Goal: Transaction & Acquisition: Book appointment/travel/reservation

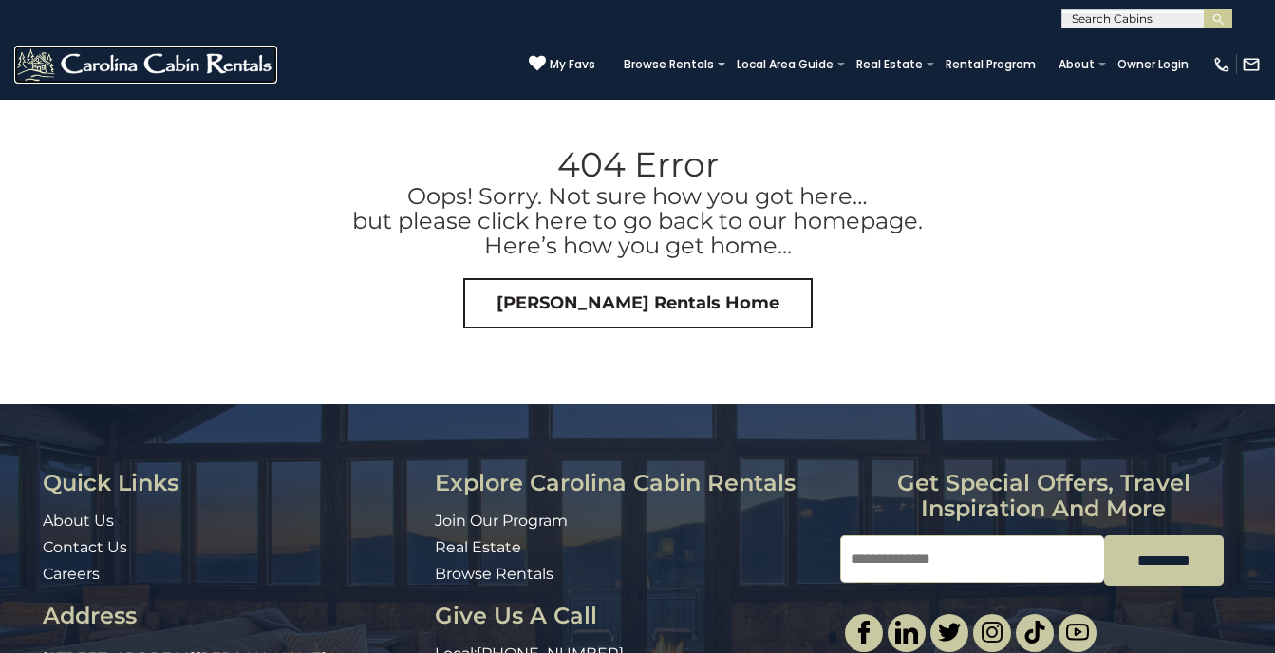
click at [218, 59] on img at bounding box center [145, 65] width 263 height 38
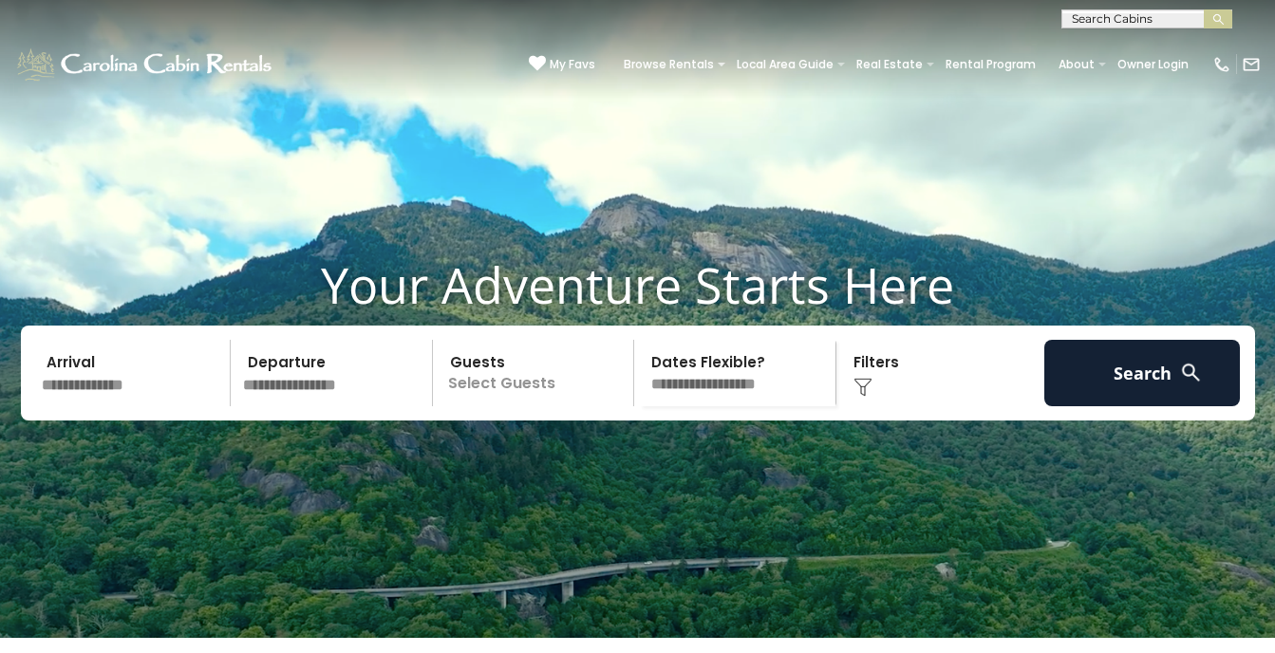
scroll to position [95, 0]
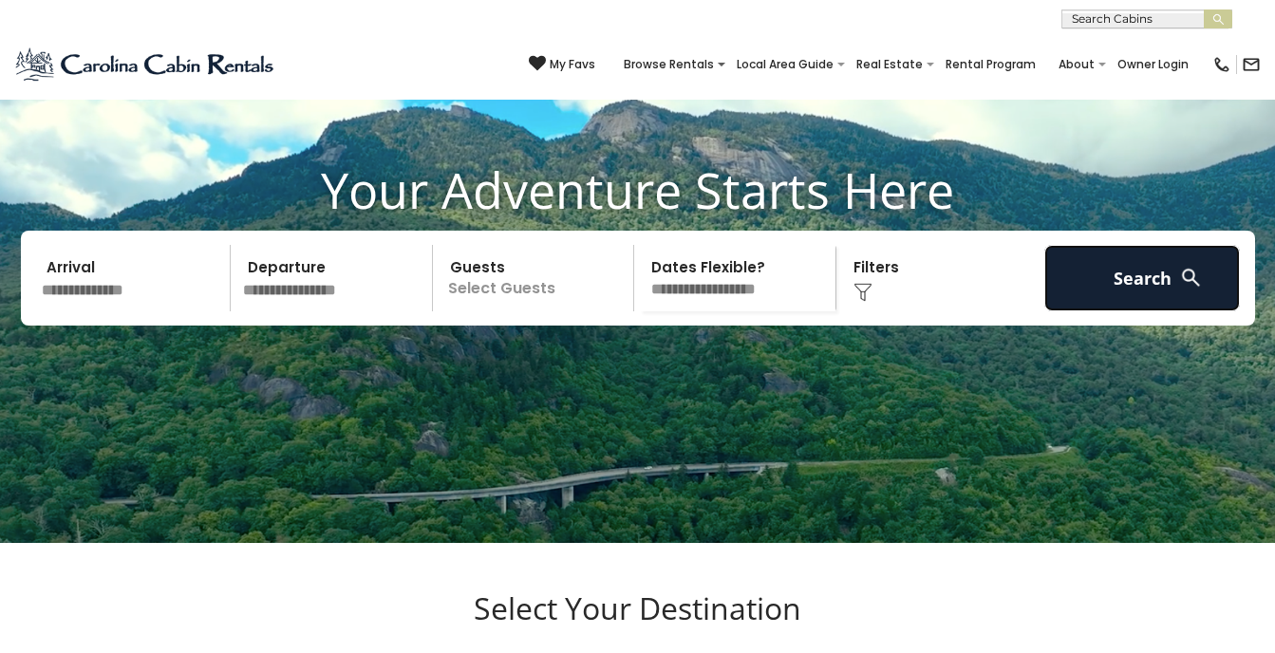
click at [1133, 277] on button "Search" at bounding box center [1142, 278] width 196 height 66
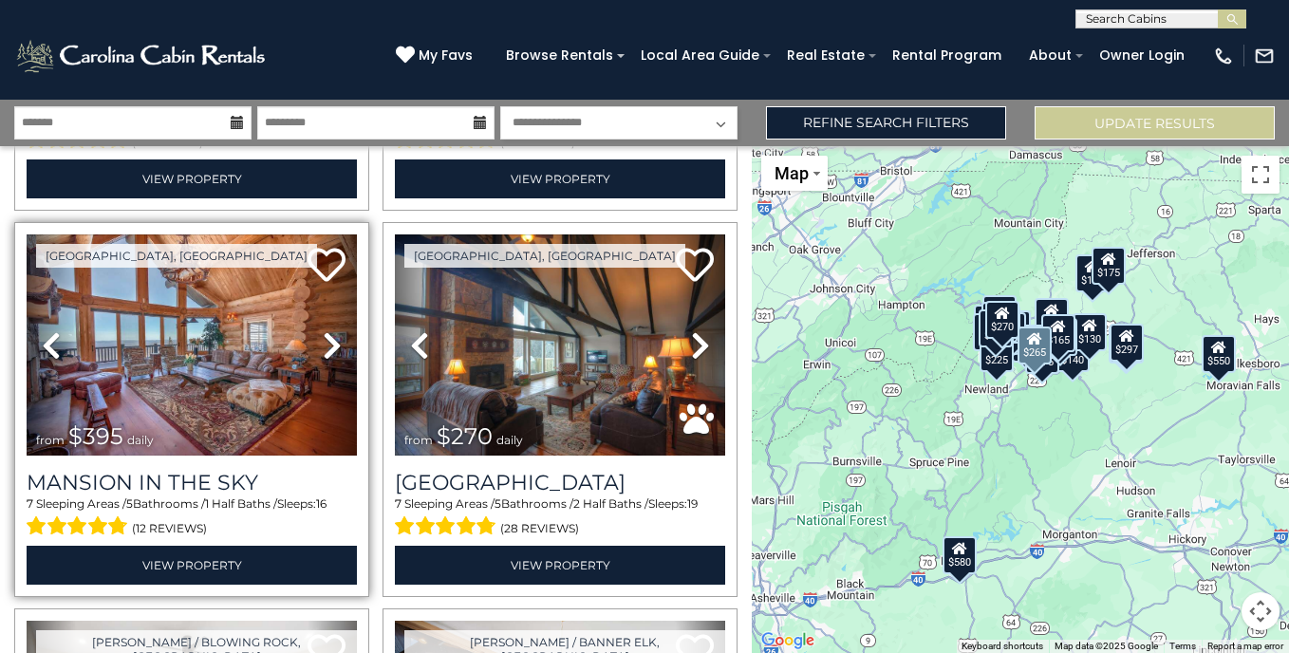
scroll to position [1519, 0]
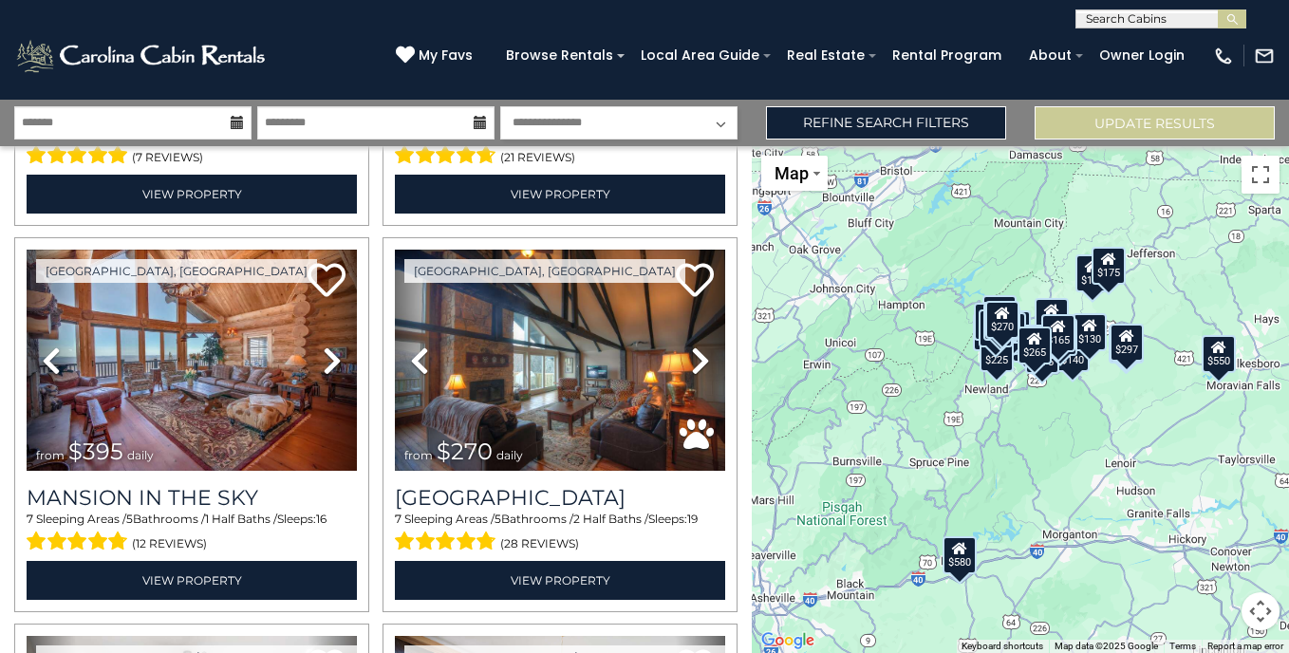
click at [237, 124] on icon at bounding box center [237, 122] width 13 height 13
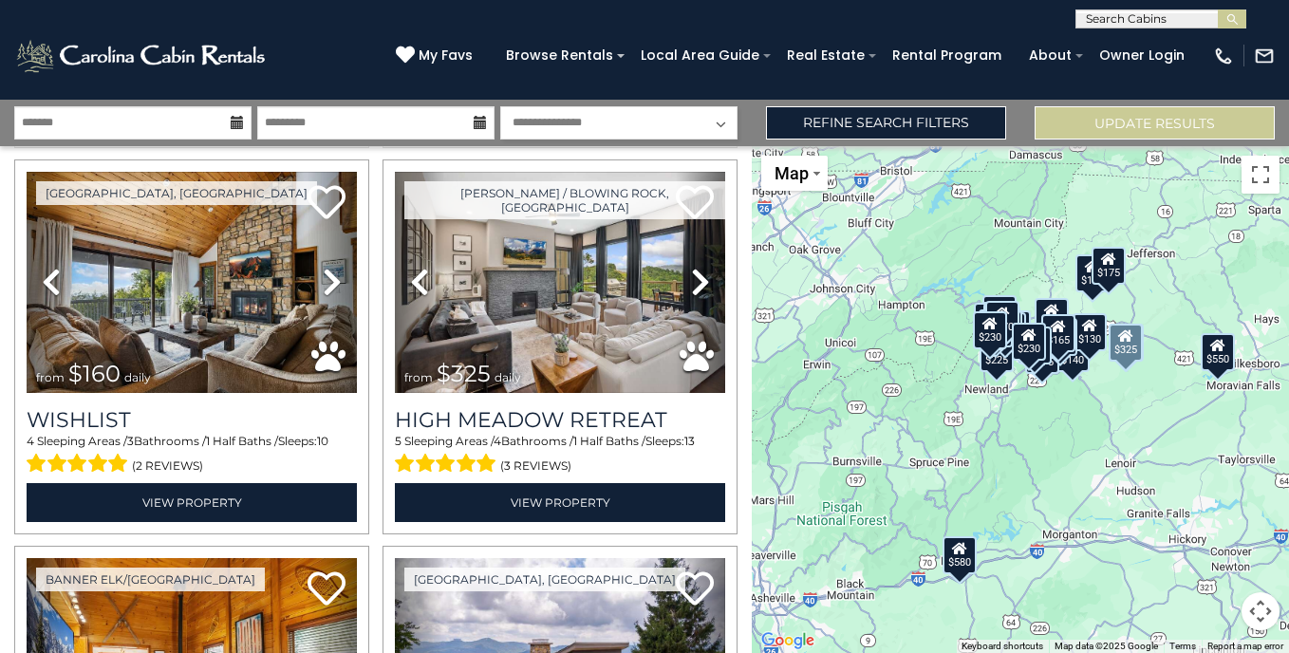
scroll to position [3132, 0]
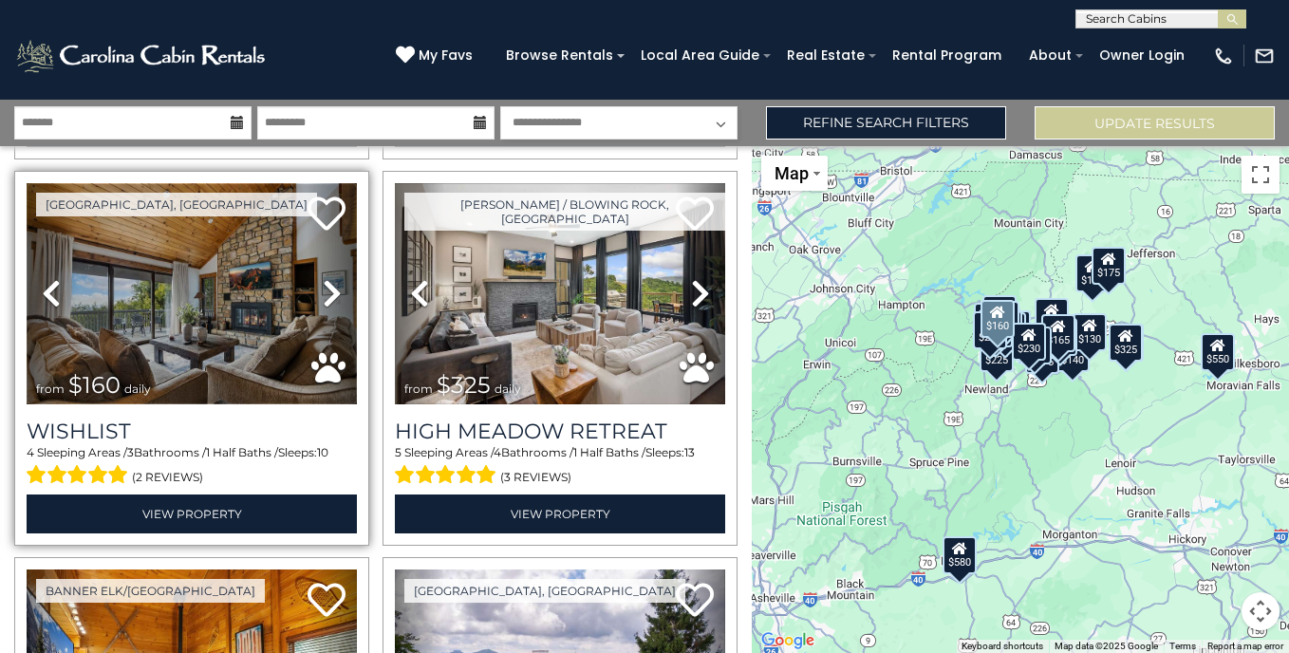
click at [131, 208] on img at bounding box center [192, 293] width 330 height 221
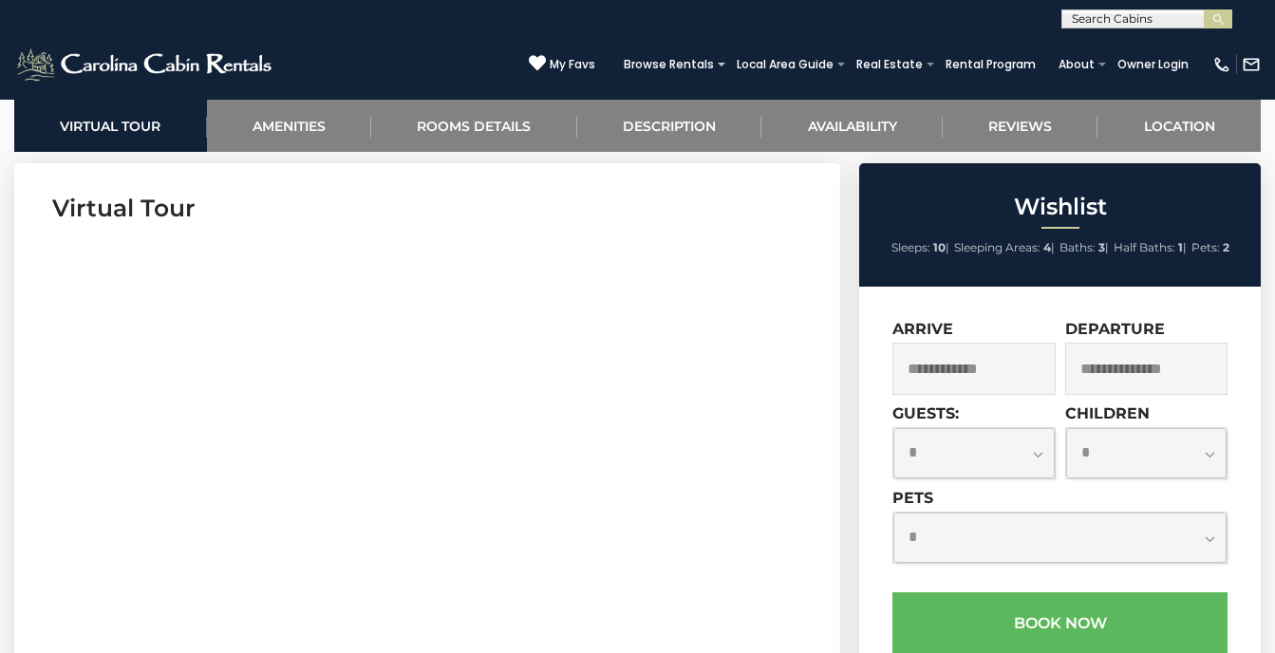
scroll to position [759, 0]
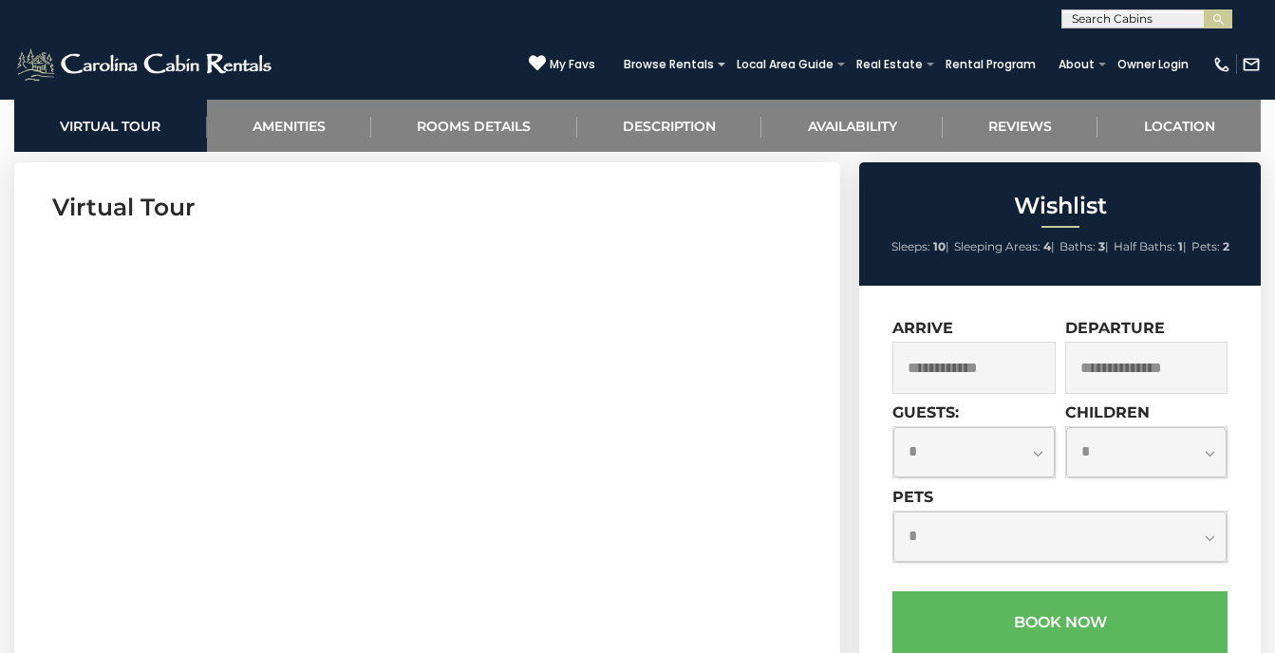
click at [1003, 362] on input "text" at bounding box center [973, 368] width 162 height 52
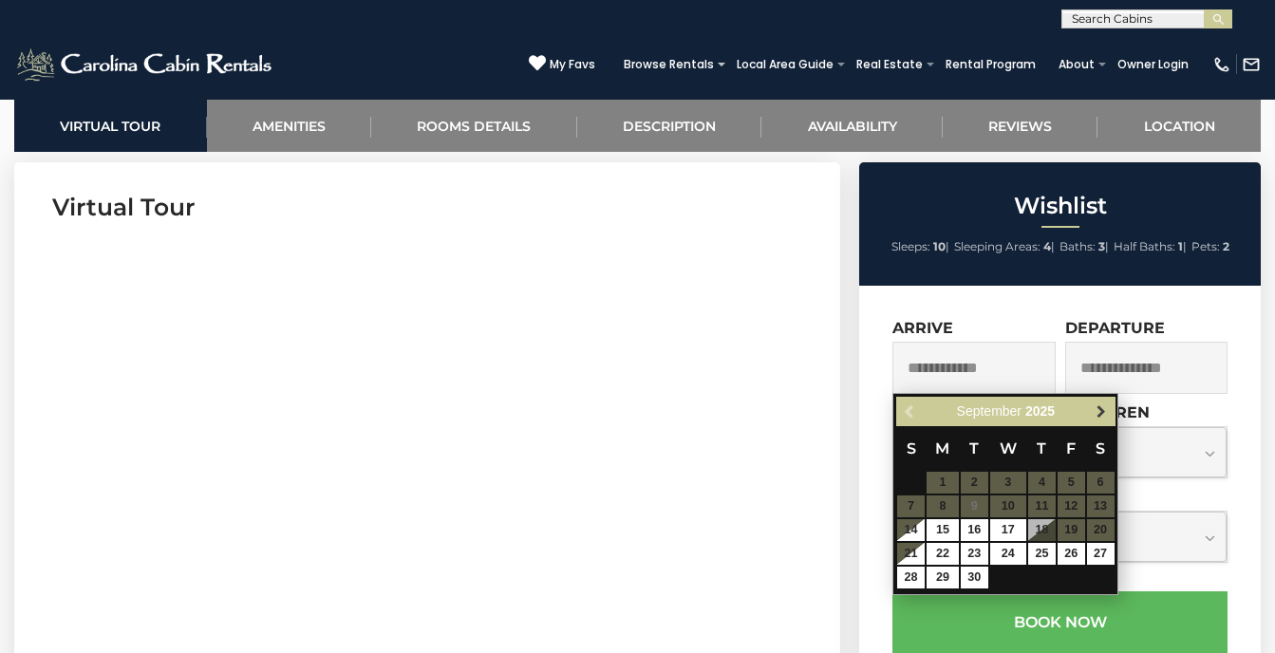
click at [1100, 410] on span "Next" at bounding box center [1100, 411] width 15 height 15
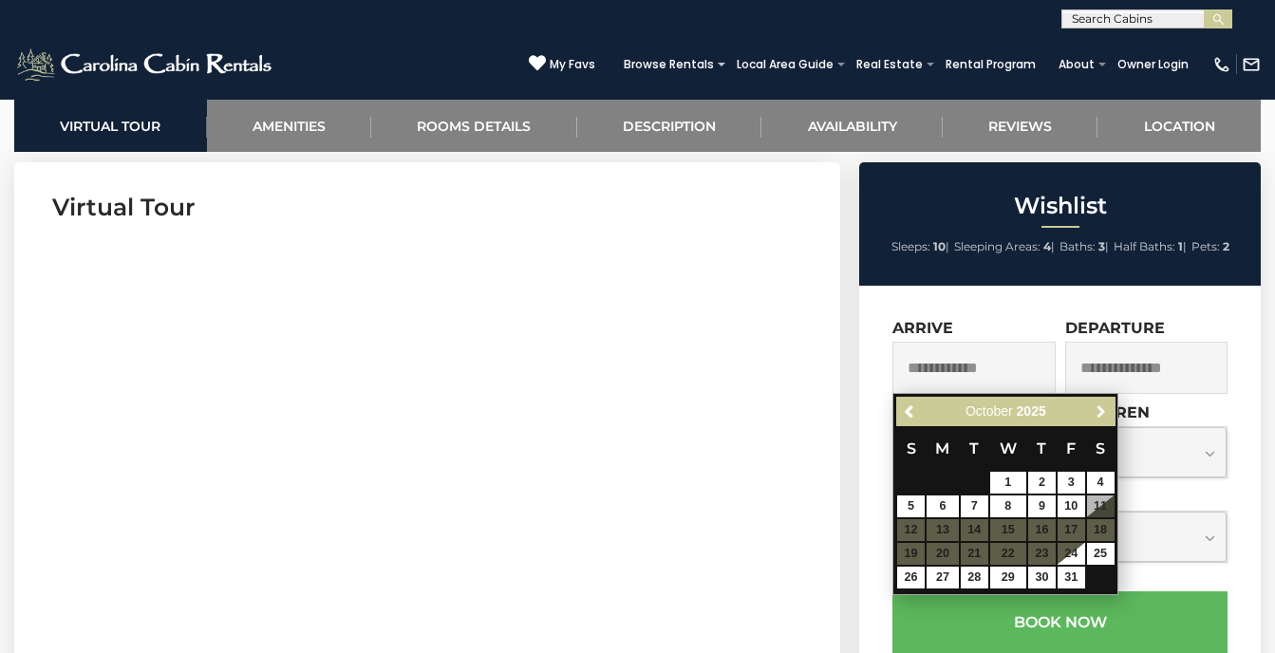
click at [1100, 410] on span "Next" at bounding box center [1100, 411] width 15 height 15
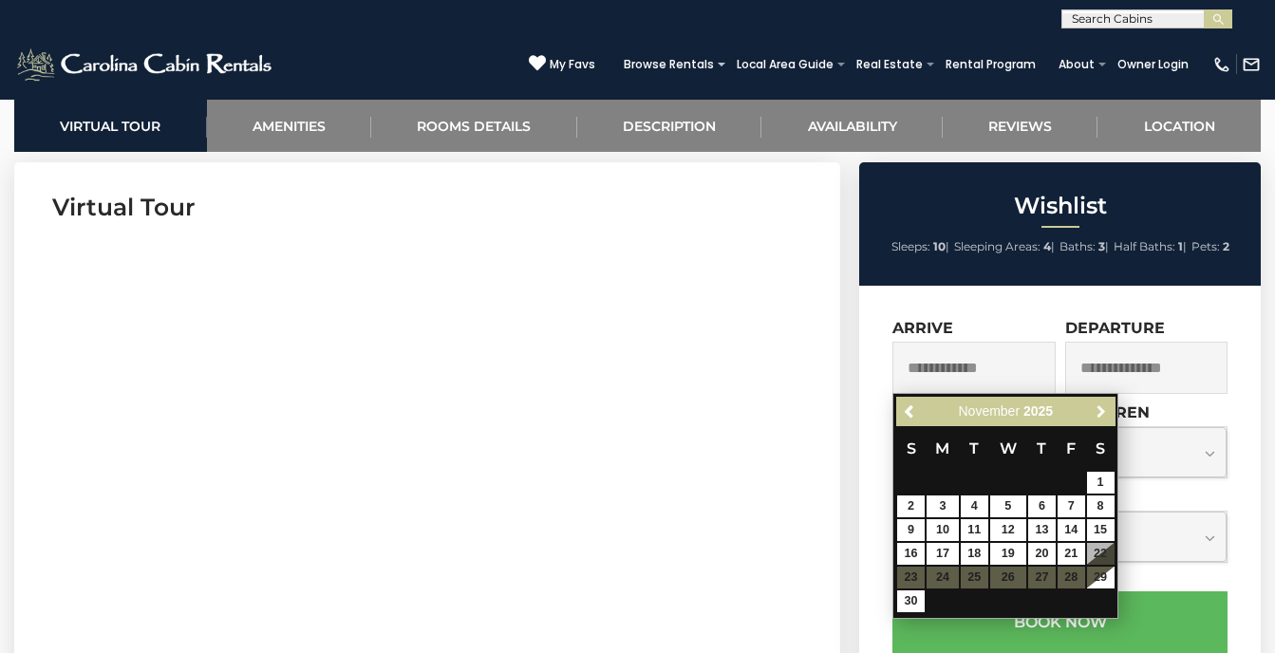
click at [1100, 410] on span "Next" at bounding box center [1100, 411] width 15 height 15
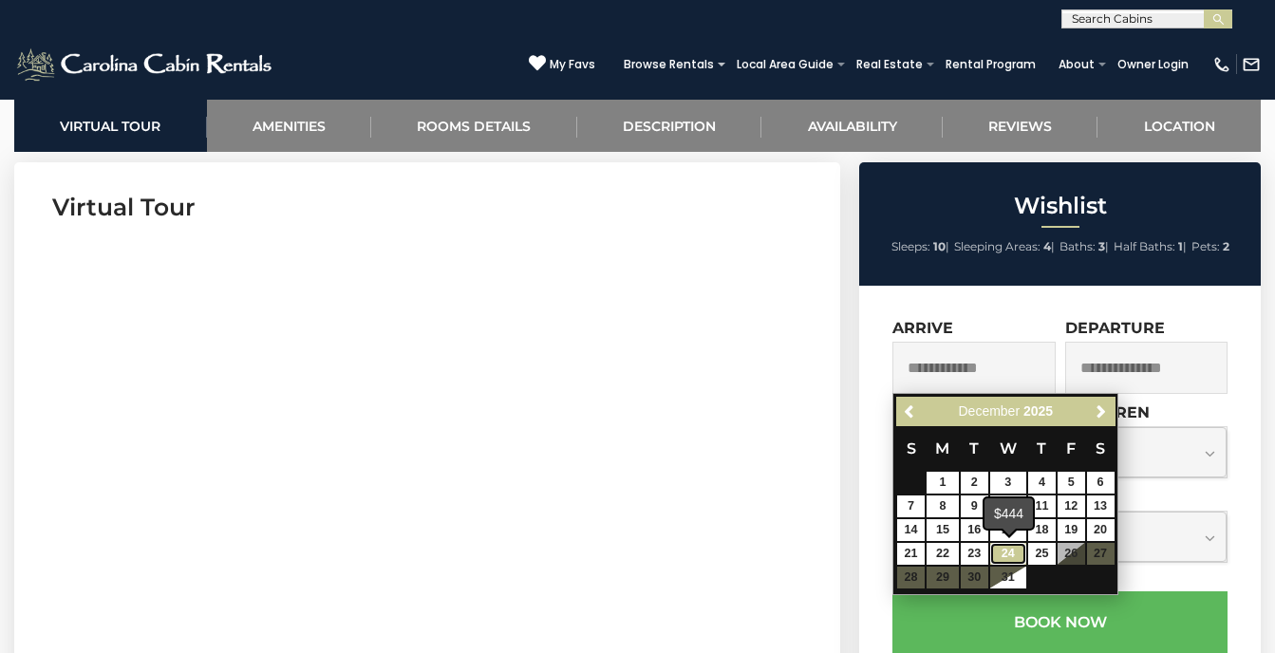
click at [994, 547] on link "24" at bounding box center [1008, 554] width 36 height 22
type input "**********"
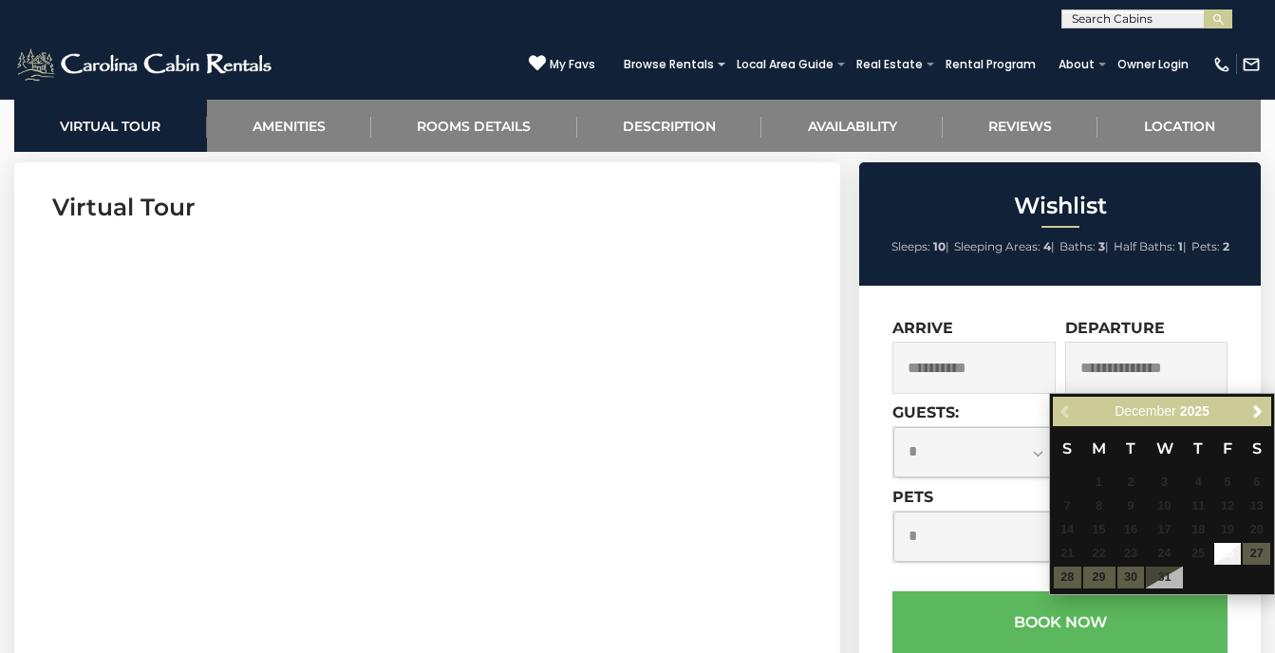
click at [1070, 575] on table "S M T W T F S 1 2 3 4 5 6 7 8 9 10 11 12 13 14 15 16 17 18 19 20 21 22 23 24 25…" at bounding box center [1162, 507] width 218 height 163
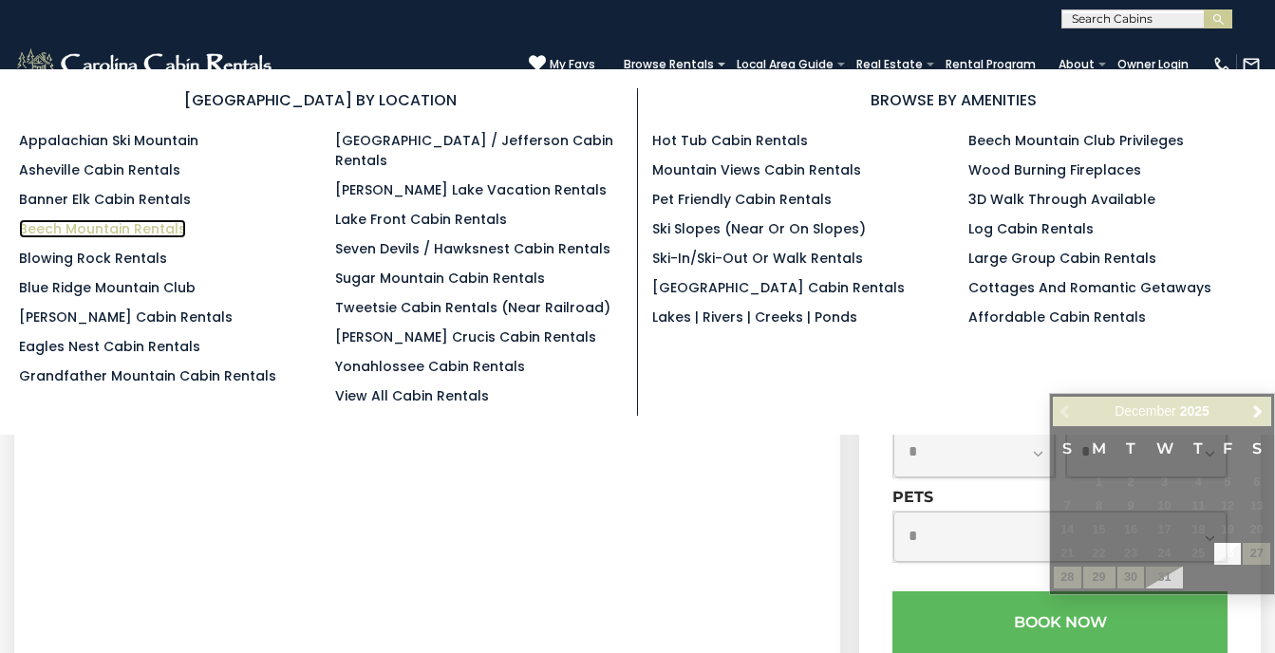
click at [132, 231] on link "Beech Mountain Rentals" at bounding box center [102, 228] width 167 height 19
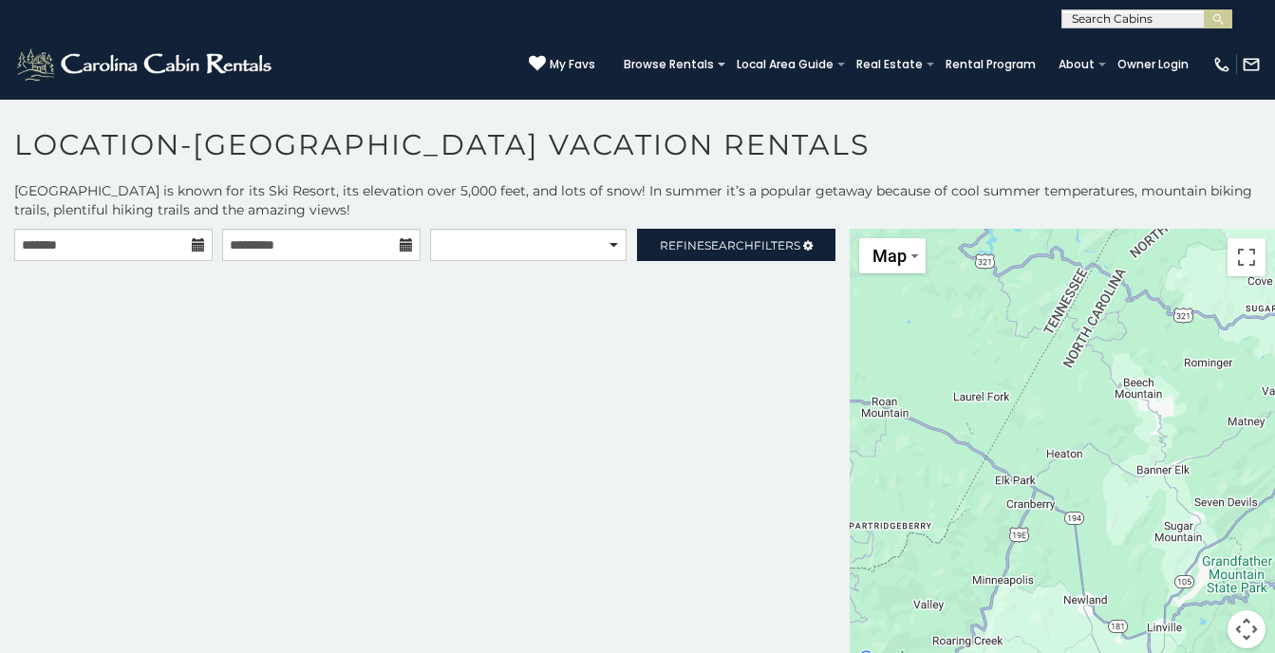
click at [195, 241] on icon at bounding box center [198, 244] width 13 height 13
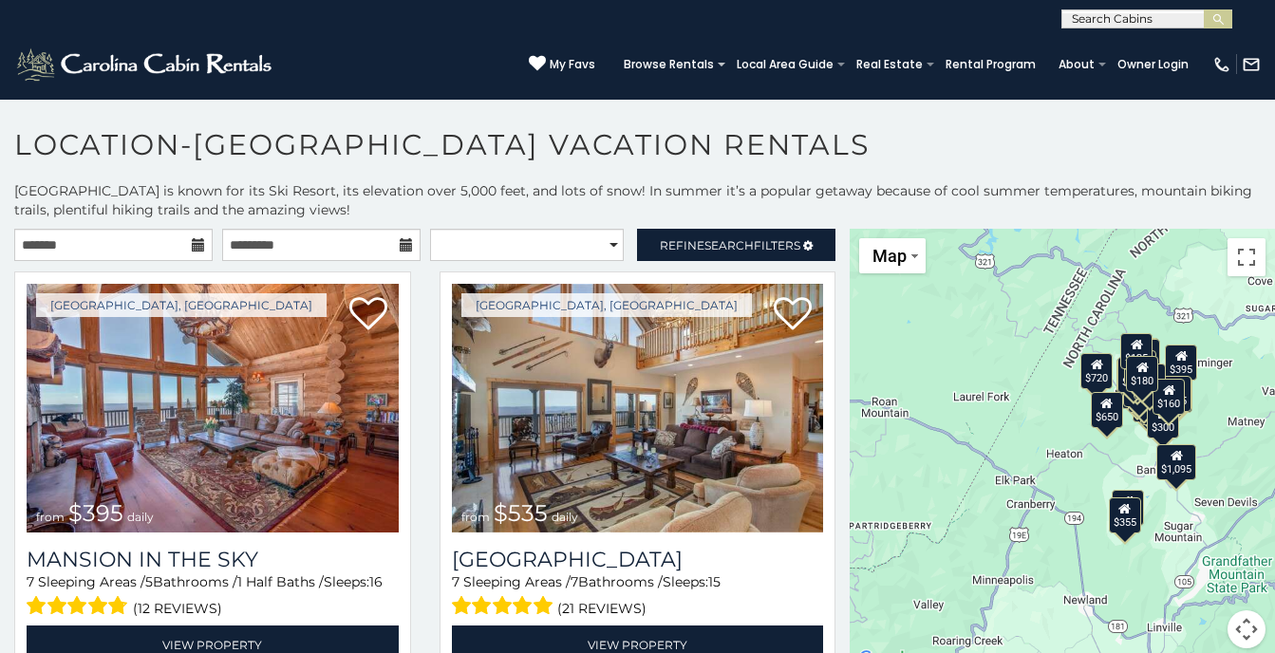
click at [193, 244] on icon at bounding box center [198, 244] width 13 height 13
click at [166, 243] on input "text" at bounding box center [113, 245] width 198 height 32
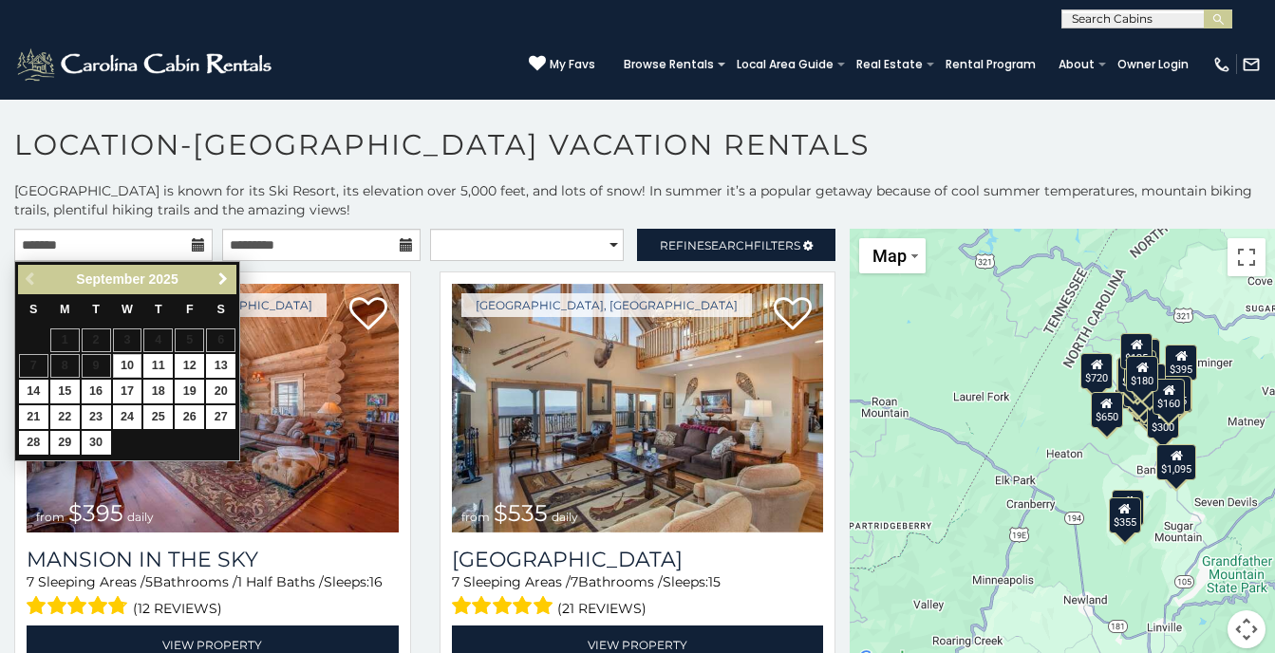
click at [219, 279] on span "Next" at bounding box center [222, 278] width 15 height 15
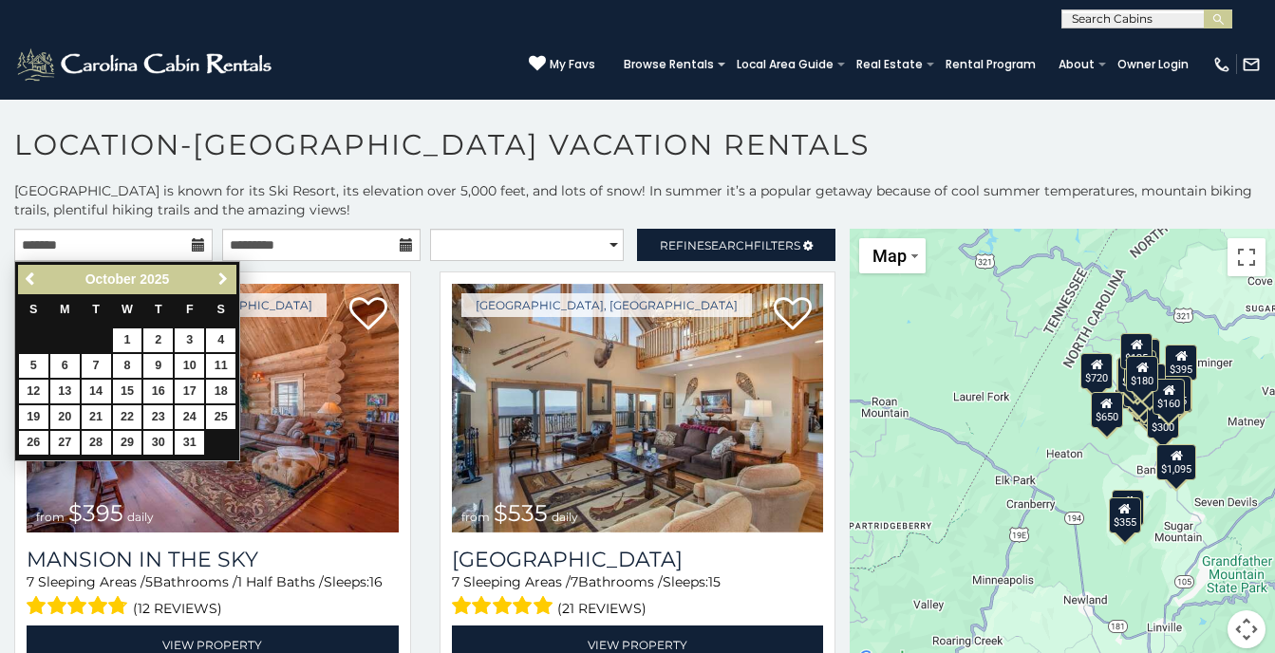
click at [219, 279] on span "Next" at bounding box center [222, 278] width 15 height 15
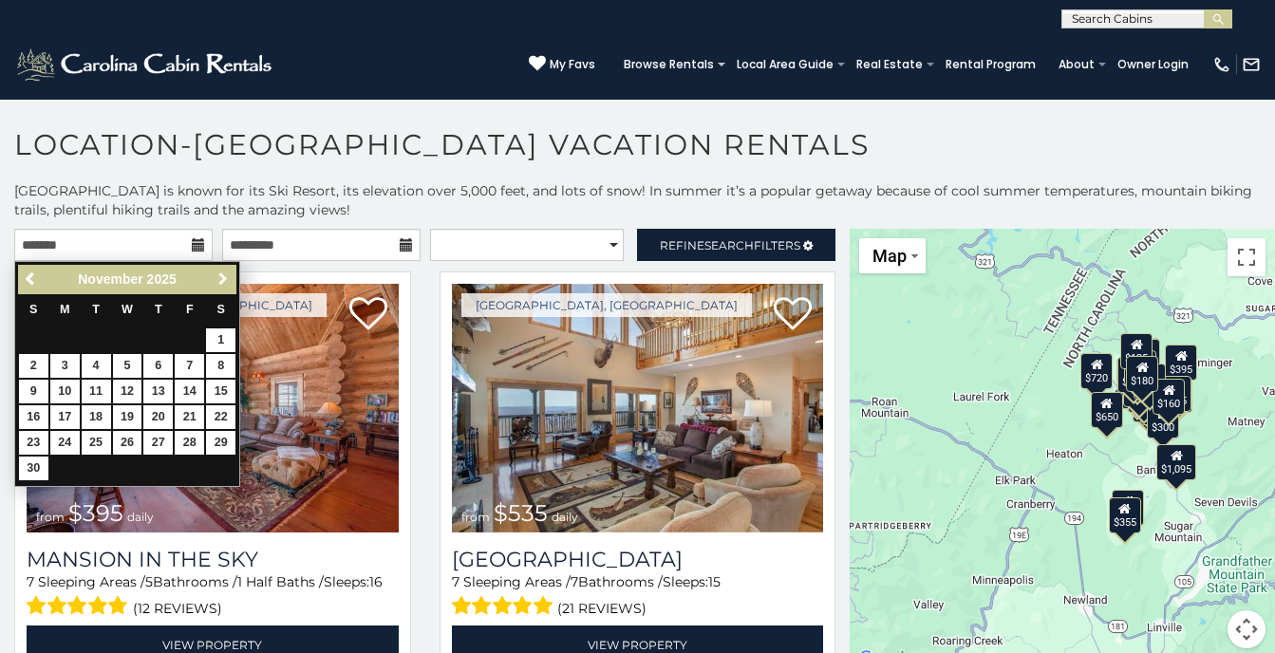
click at [219, 279] on span "Next" at bounding box center [222, 278] width 15 height 15
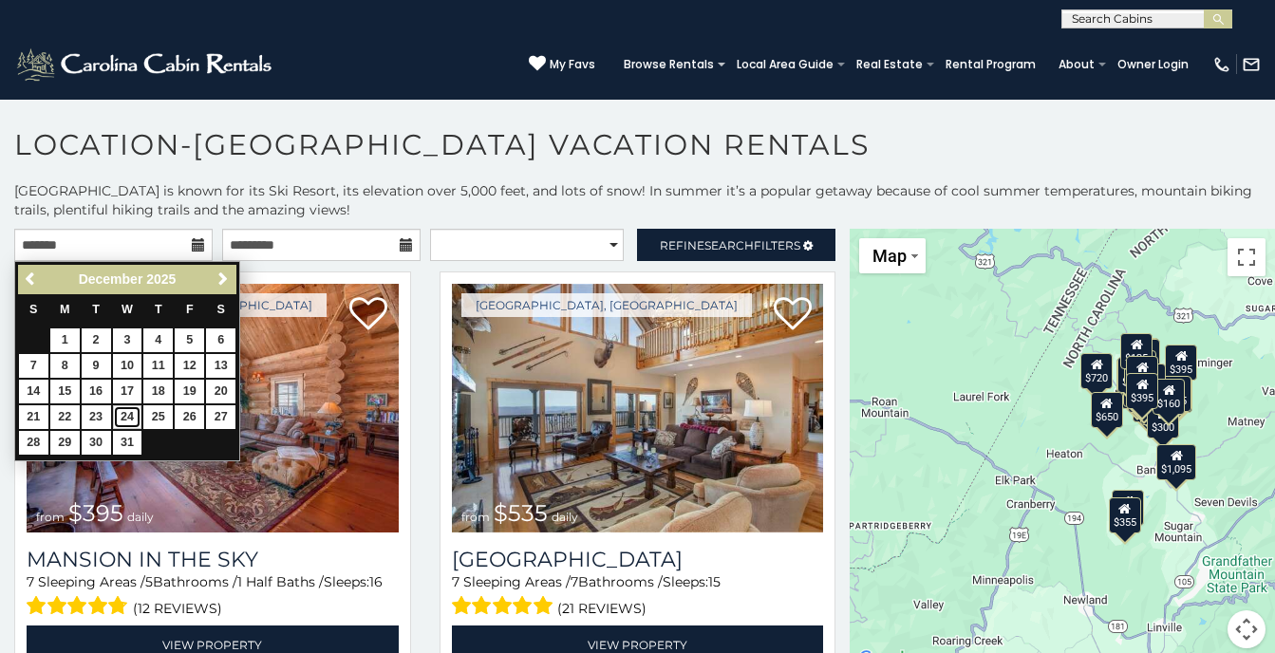
click at [124, 410] on link "24" at bounding box center [127, 417] width 29 height 24
type input "**********"
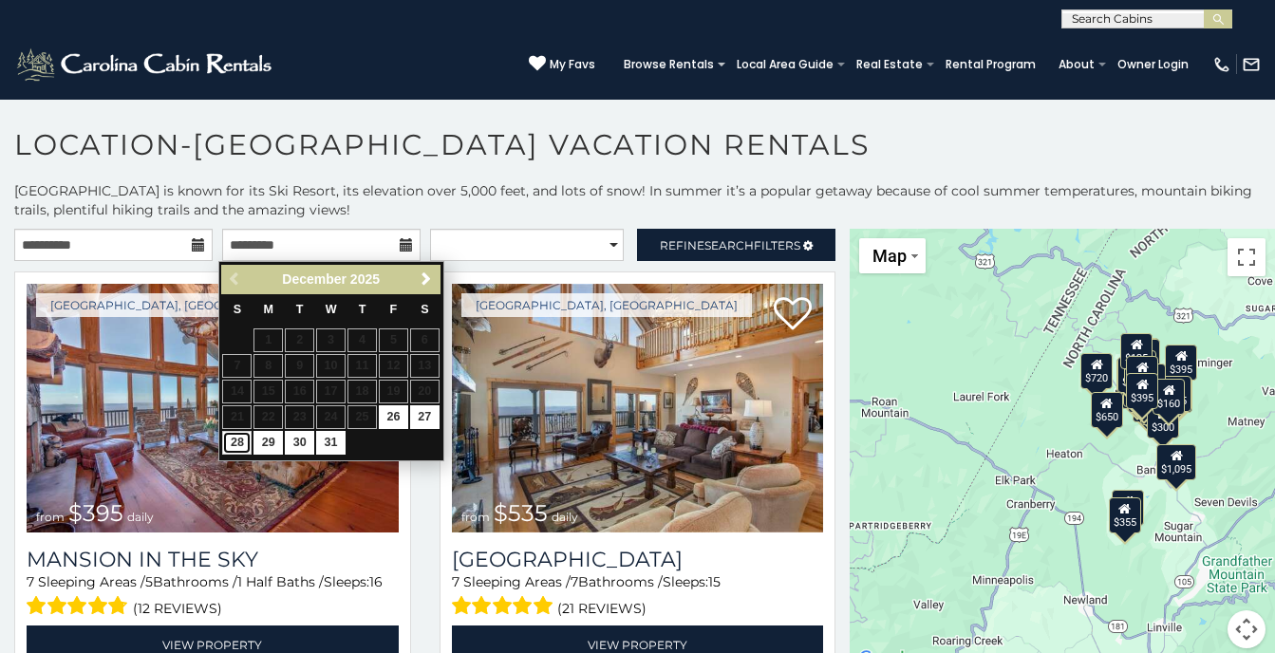
click at [234, 446] on link "28" at bounding box center [236, 443] width 29 height 24
type input "**********"
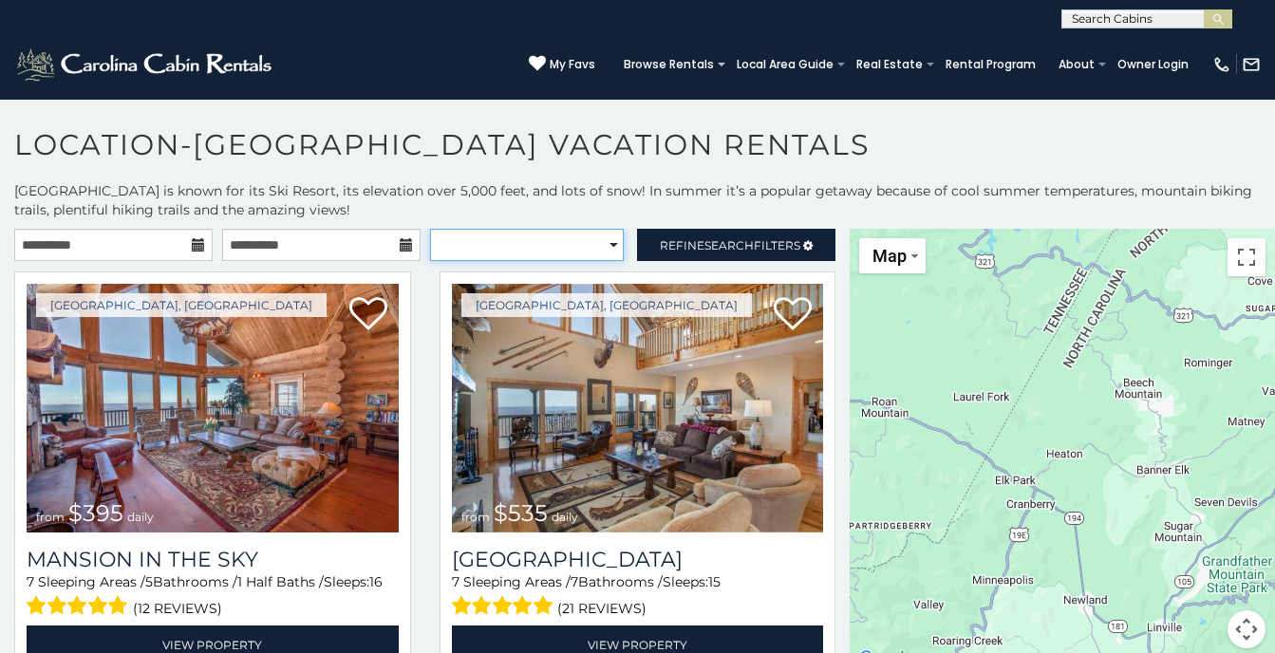
click at [595, 247] on select "**********" at bounding box center [527, 245] width 195 height 32
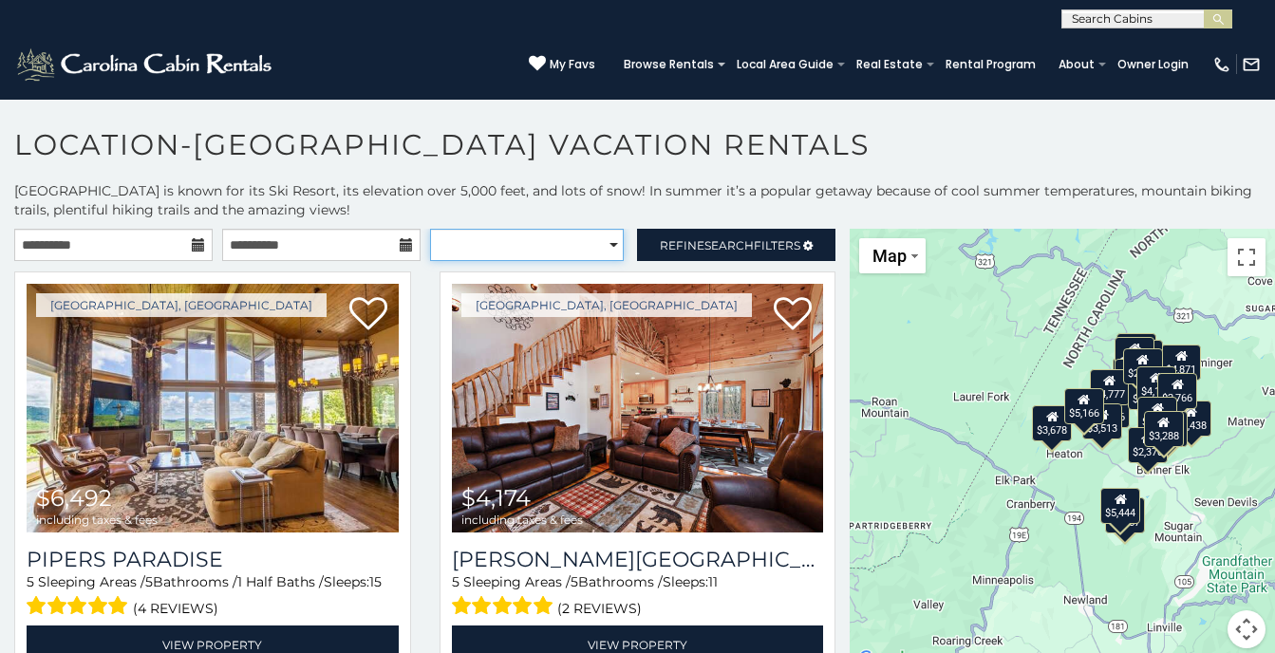
select select "**********"
click at [430, 229] on select "**********" at bounding box center [527, 245] width 195 height 32
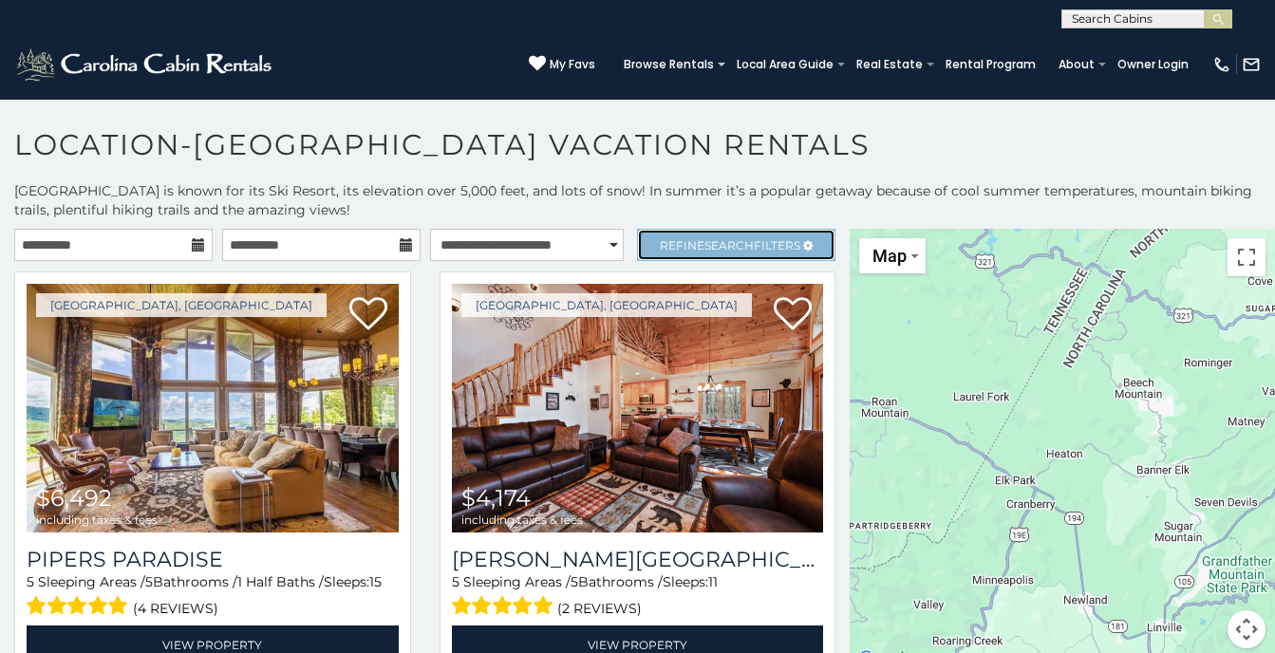
click at [689, 239] on span "Refine Search Filters" at bounding box center [730, 245] width 140 height 14
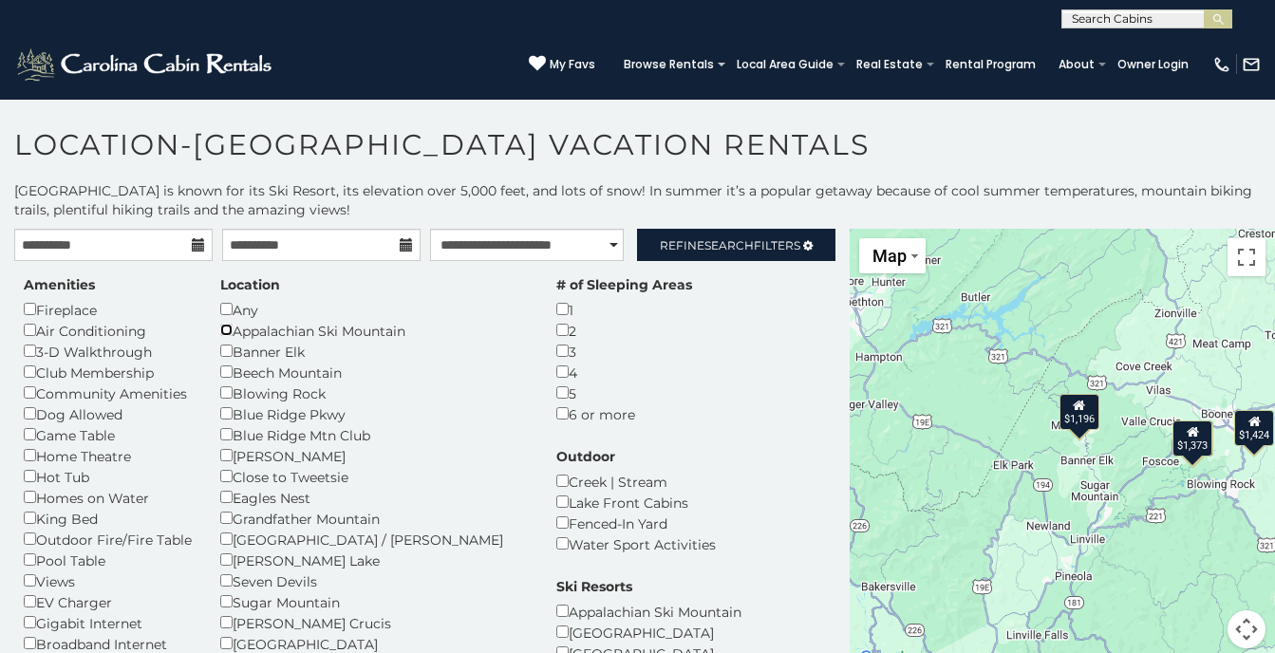
scroll to position [95, 0]
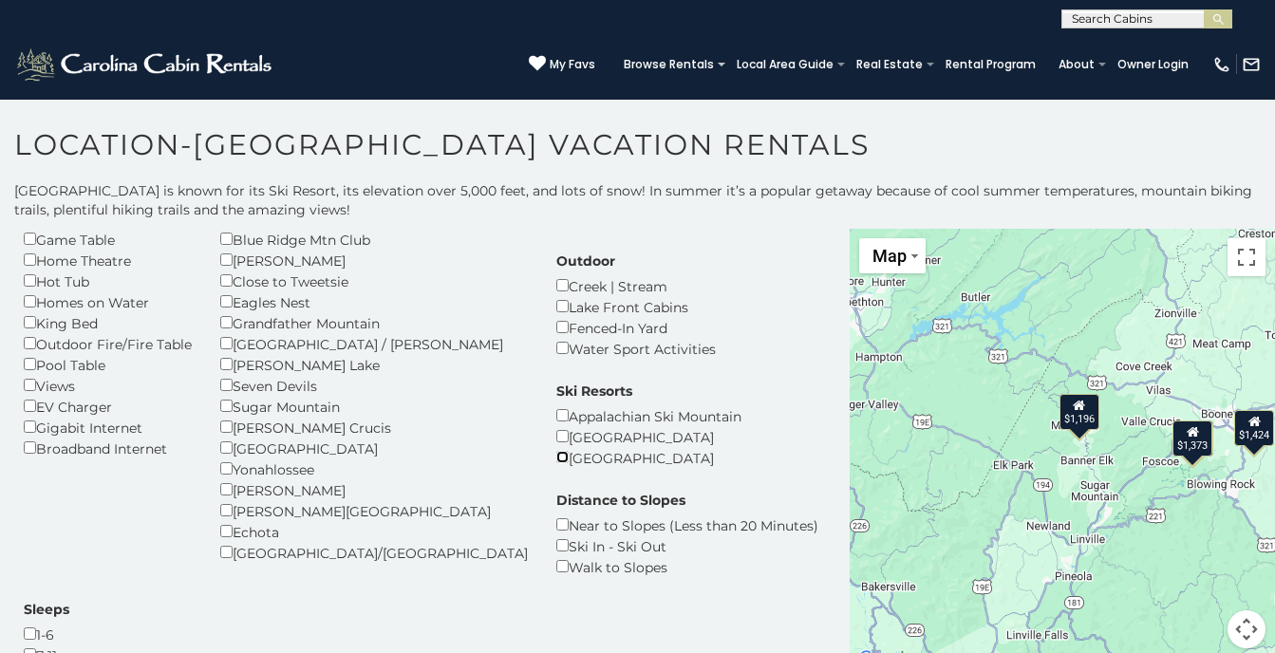
scroll to position [285, 0]
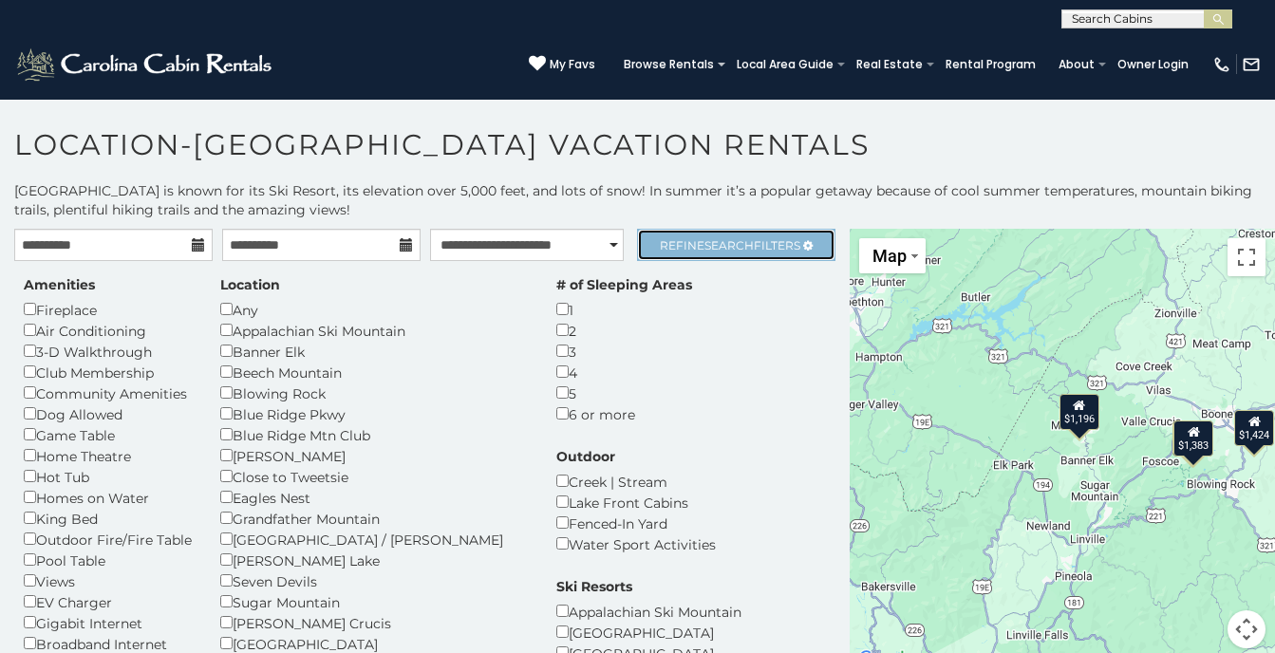
click at [704, 252] on span "Search" at bounding box center [728, 245] width 49 height 14
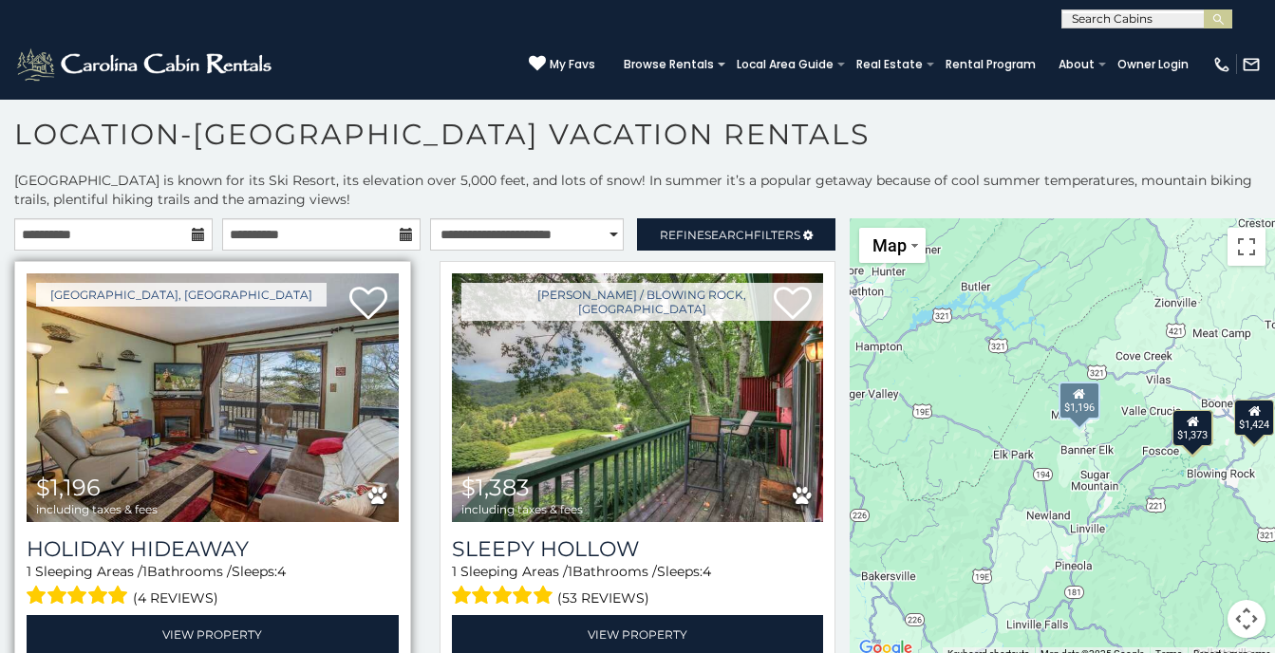
click at [239, 444] on img at bounding box center [213, 397] width 372 height 249
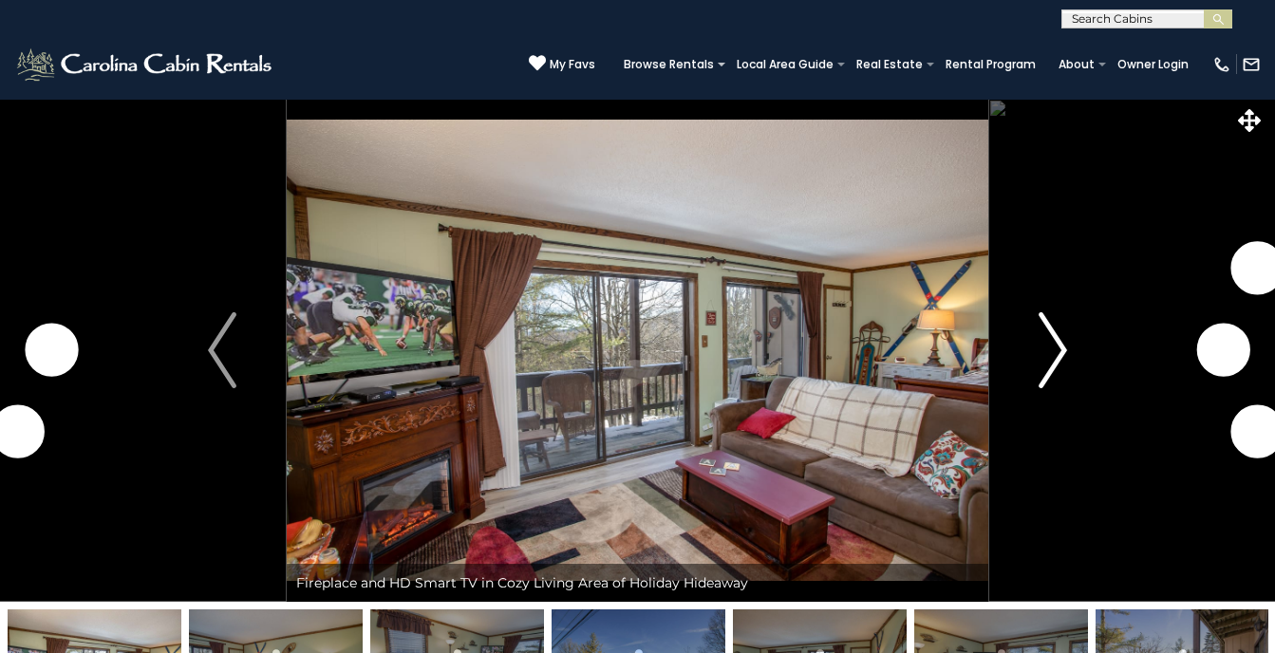
click at [1065, 361] on img "Next" at bounding box center [1052, 350] width 28 height 76
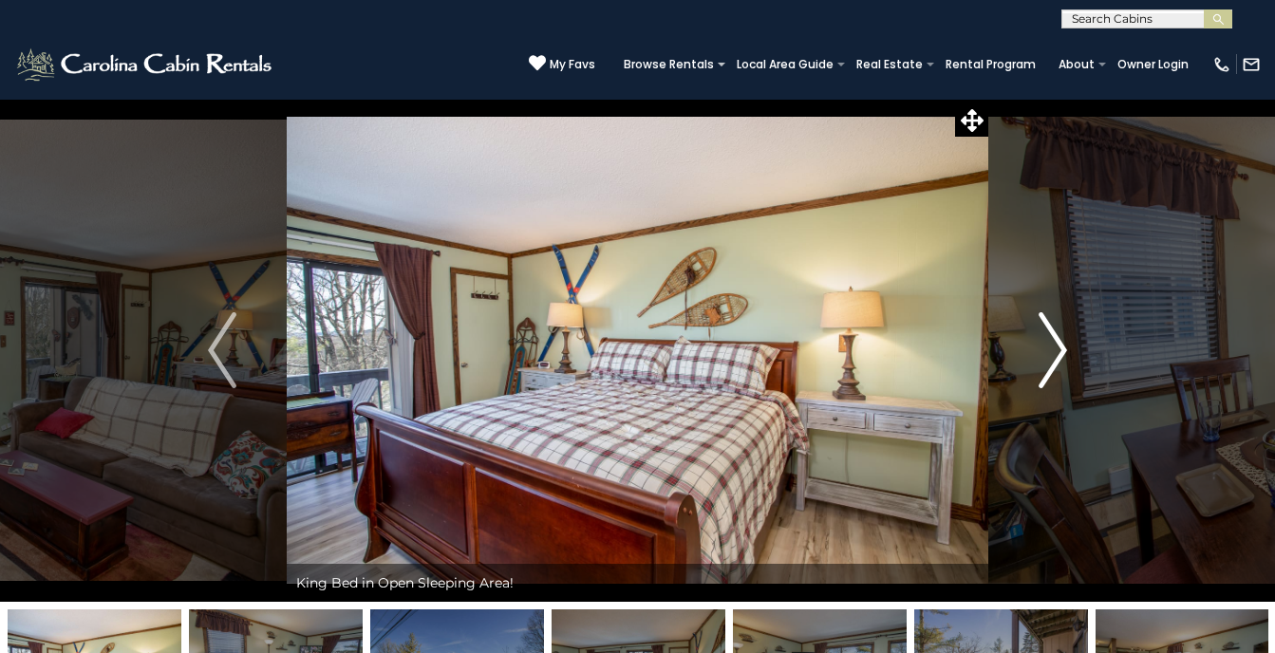
click at [1053, 361] on img "Next" at bounding box center [1052, 350] width 28 height 76
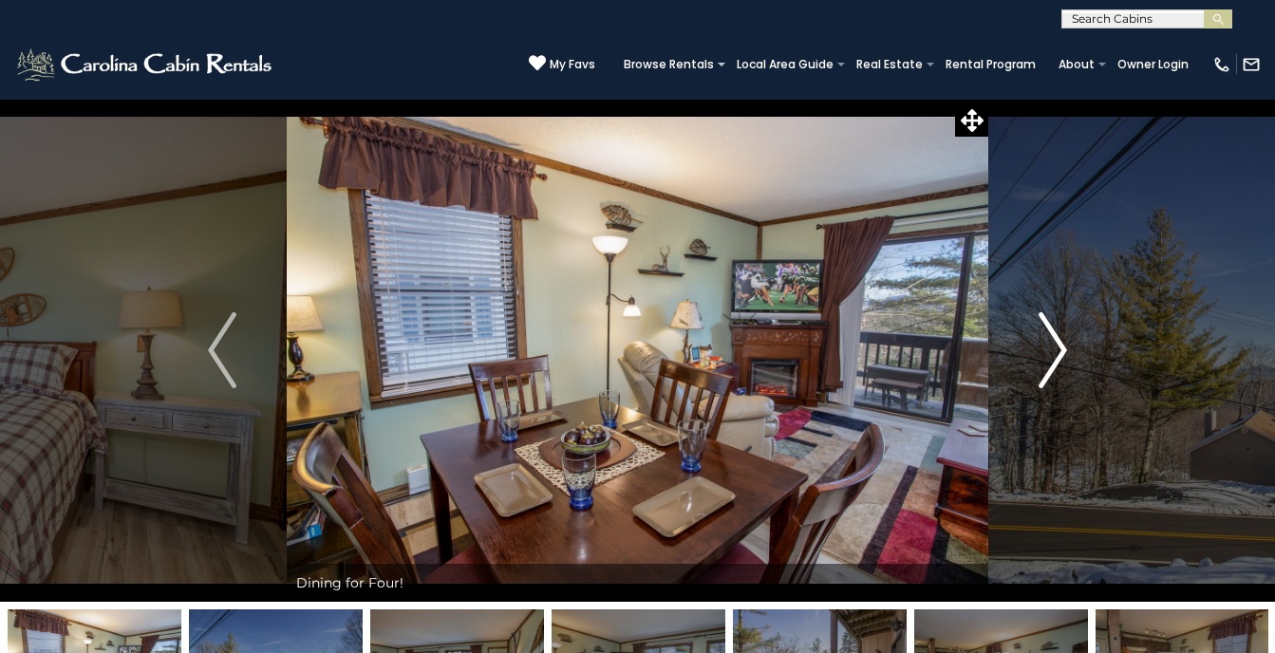
click at [1053, 361] on img "Next" at bounding box center [1052, 350] width 28 height 76
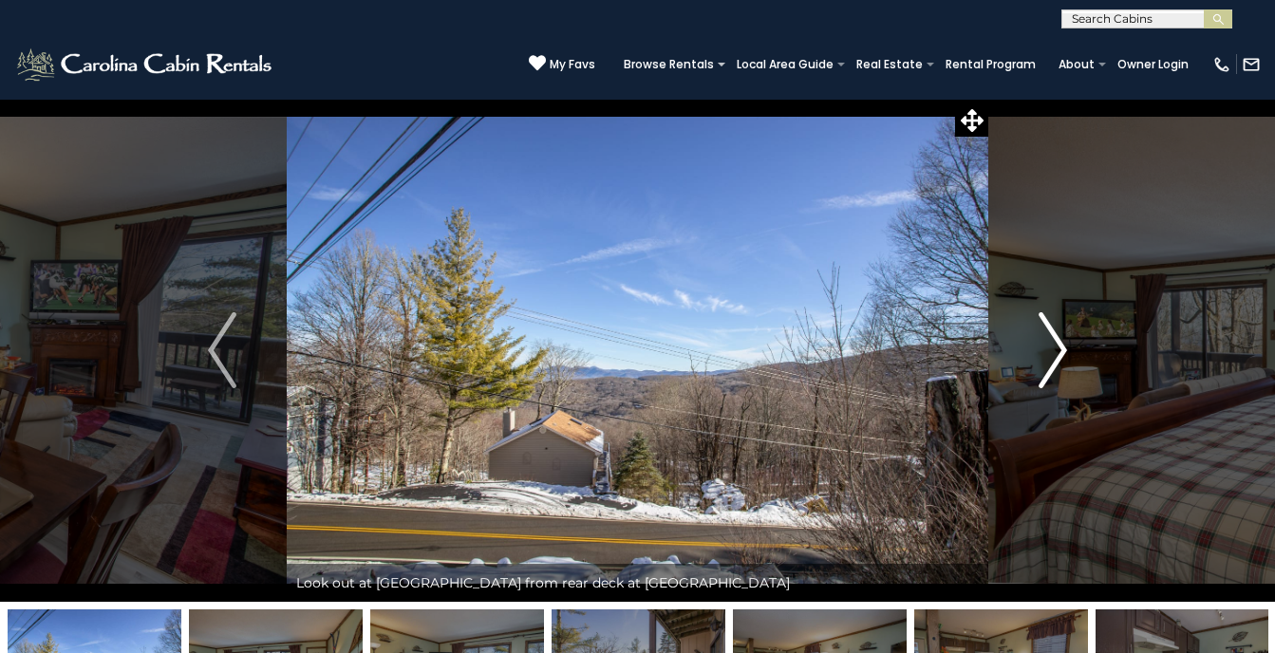
click at [1053, 361] on img "Next" at bounding box center [1052, 350] width 28 height 76
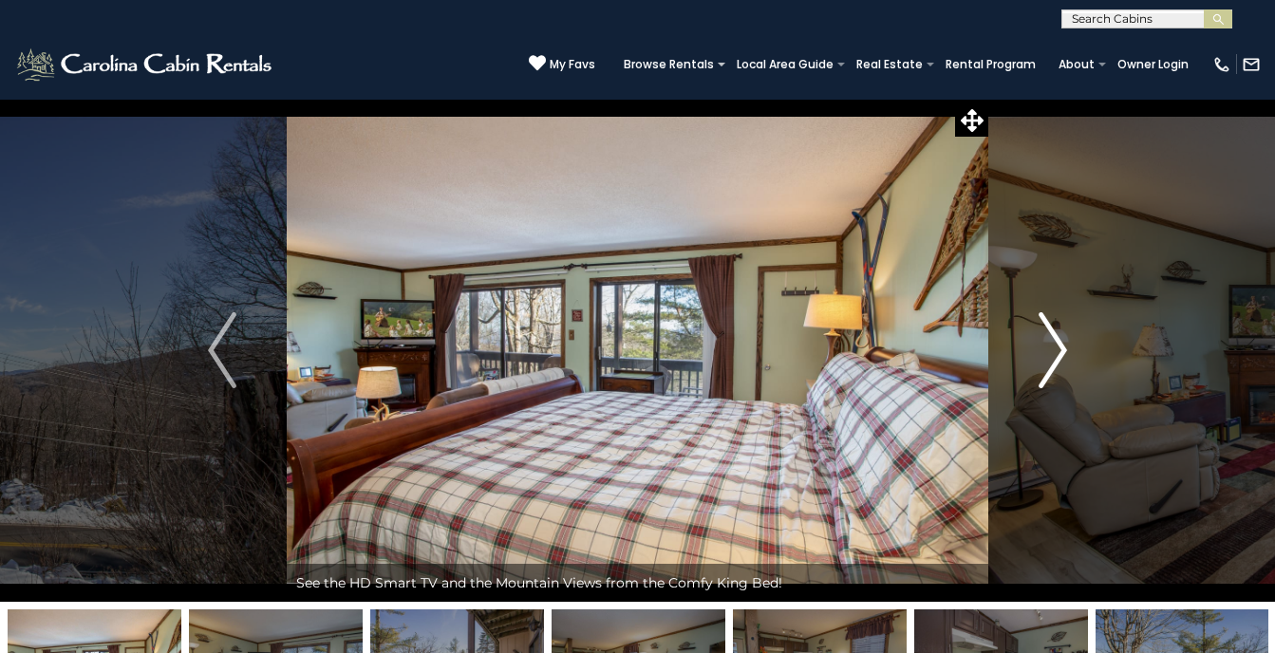
click at [1053, 361] on img "Next" at bounding box center [1052, 350] width 28 height 76
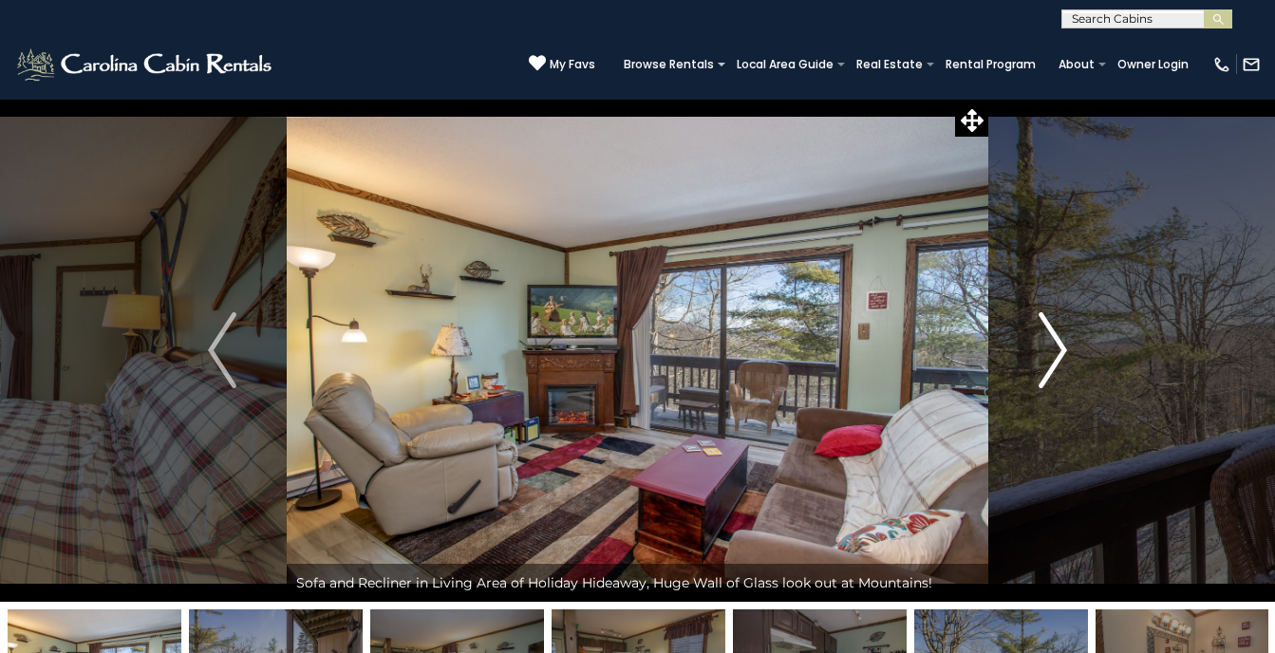
click at [1053, 361] on img "Next" at bounding box center [1052, 350] width 28 height 76
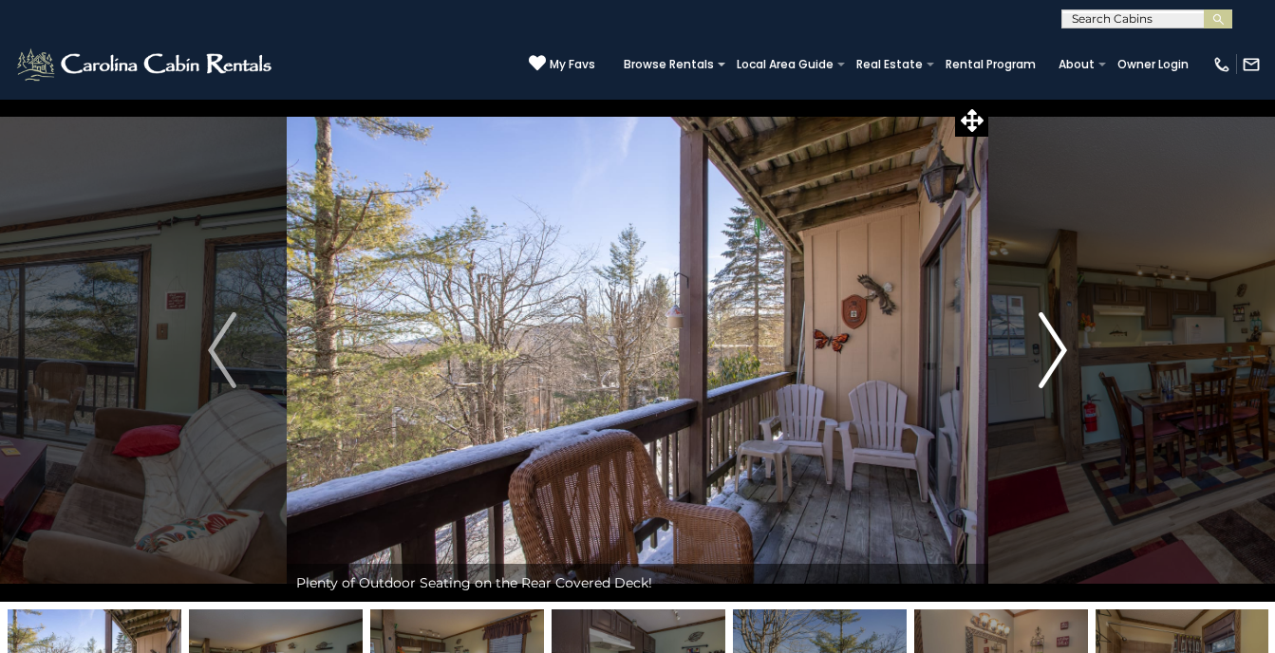
click at [1053, 361] on img "Next" at bounding box center [1052, 350] width 28 height 76
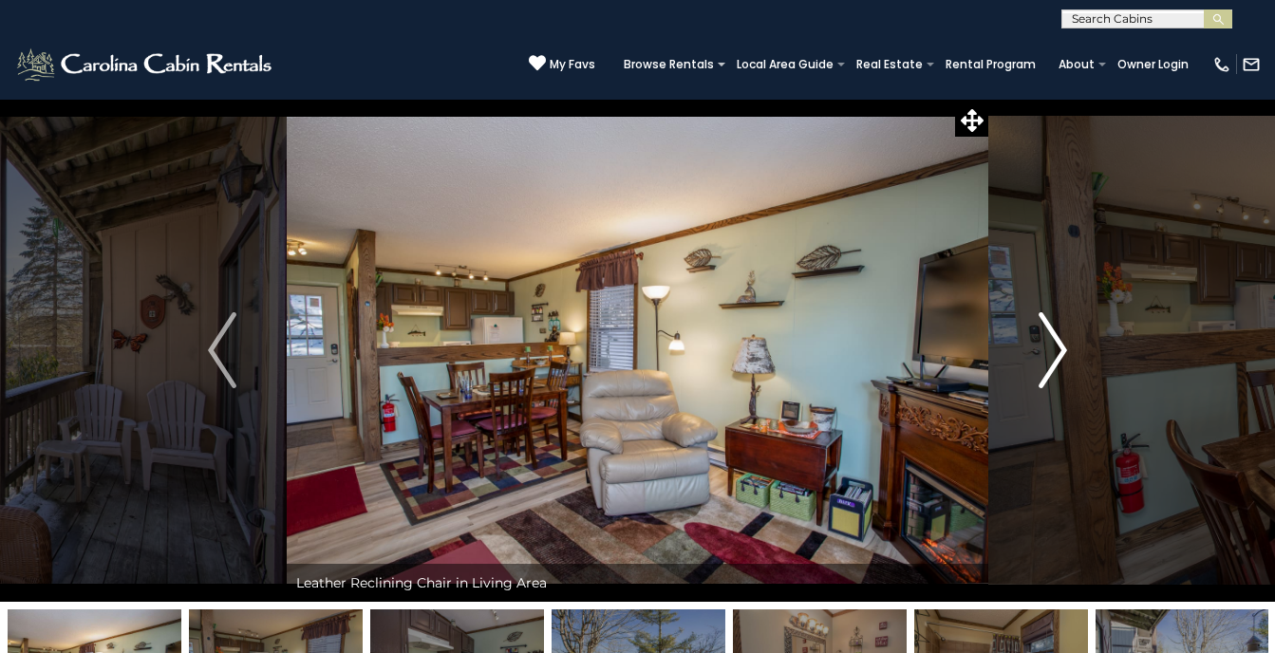
click at [1053, 361] on img "Next" at bounding box center [1052, 350] width 28 height 76
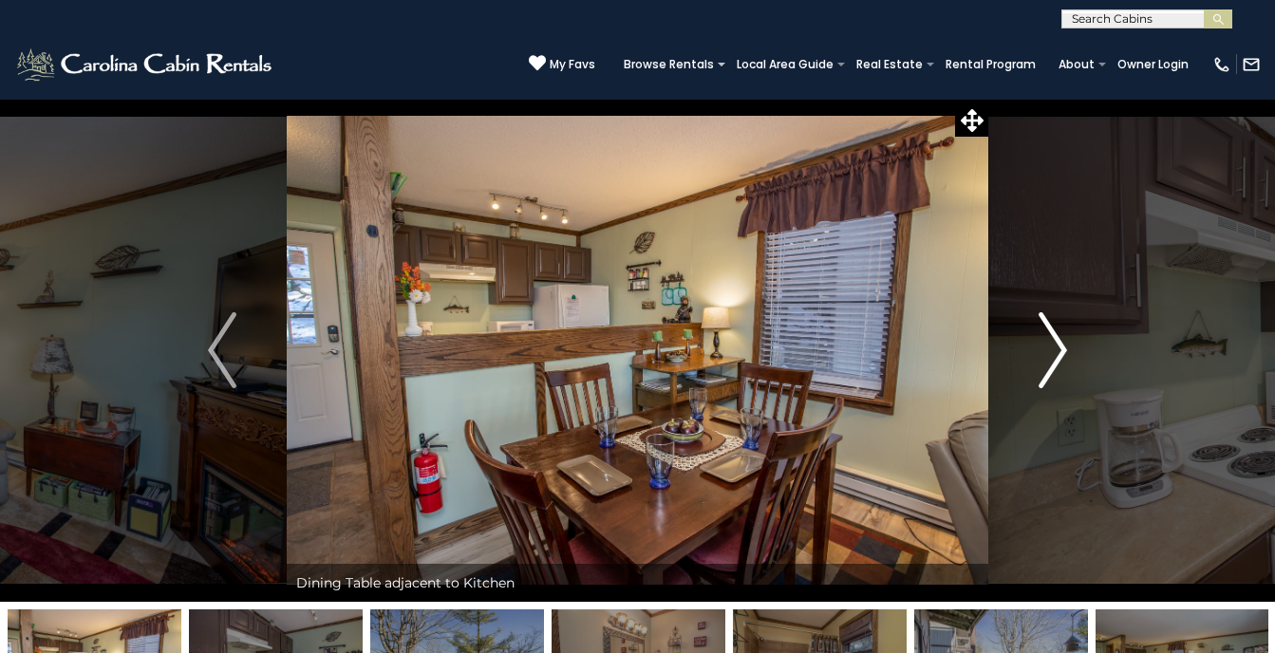
click at [1053, 361] on img "Next" at bounding box center [1052, 350] width 28 height 76
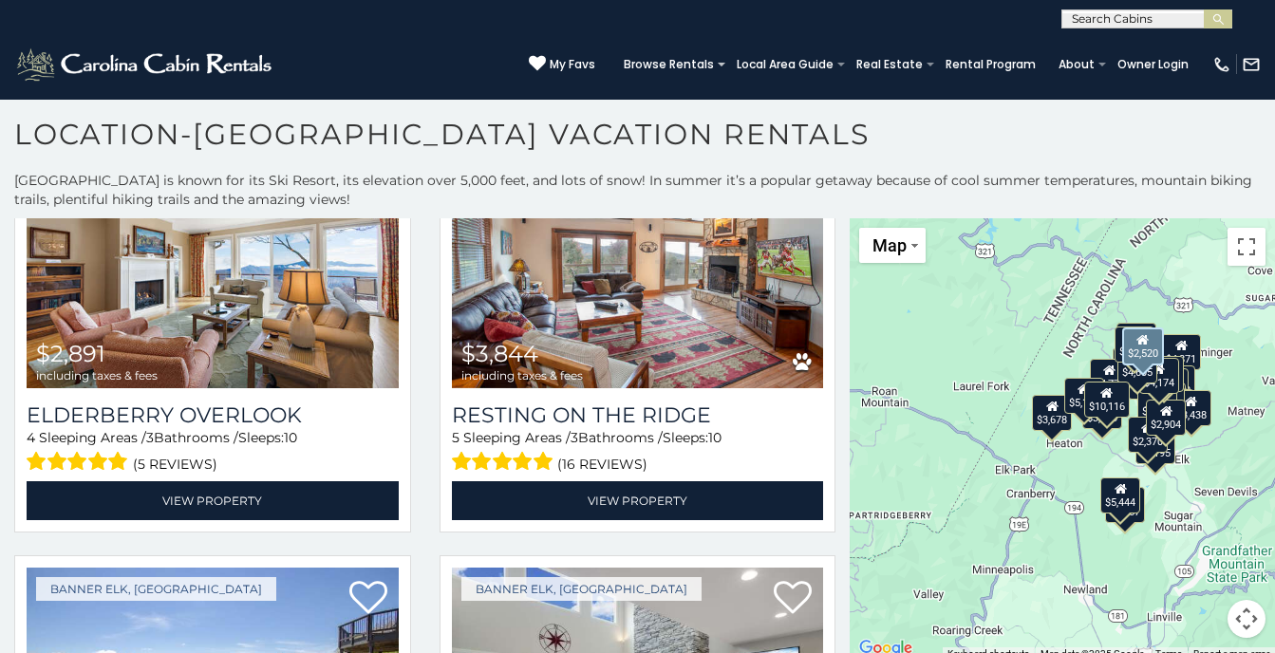
scroll to position [2278, 0]
